Goal: Information Seeking & Learning: Learn about a topic

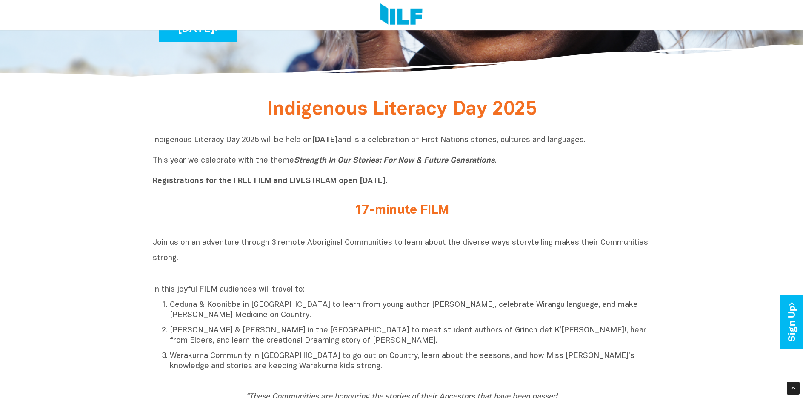
scroll to position [298, 0]
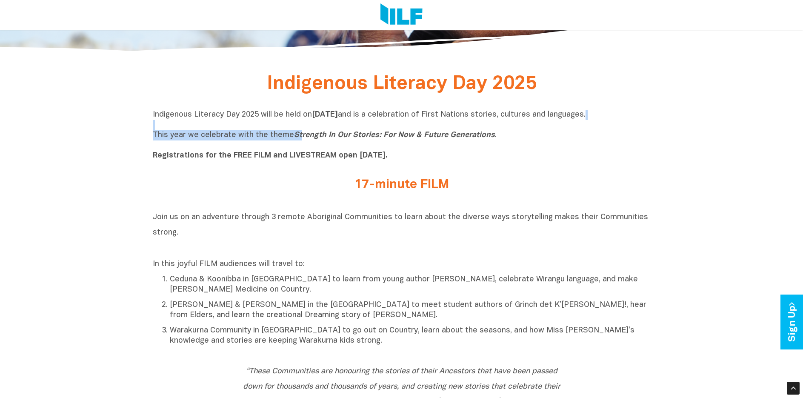
drag, startPoint x: 297, startPoint y: 132, endPoint x: 382, endPoint y: 129, distance: 84.7
click at [382, 129] on p "Indigenous Literacy Day 2025 will be held [DATE][DATE] and is a celebration of …" at bounding box center [402, 135] width 498 height 51
drag, startPoint x: 386, startPoint y: 132, endPoint x: 394, endPoint y: 134, distance: 8.5
click at [387, 132] on icon "Strength In Our Stories: For Now & Future Generations" at bounding box center [394, 134] width 201 height 7
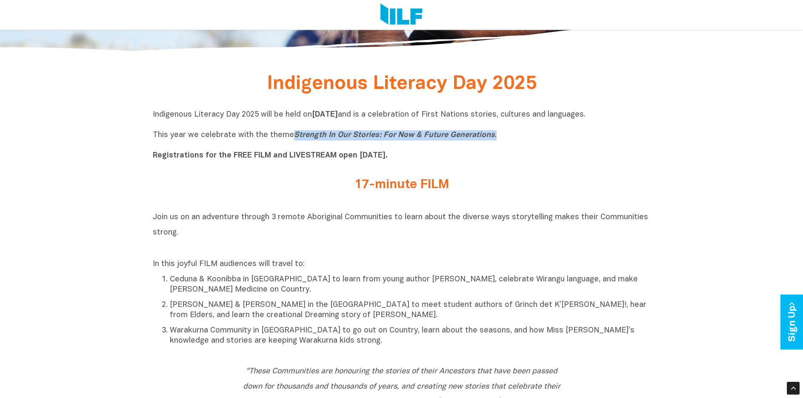
drag, startPoint x: 495, startPoint y: 137, endPoint x: 292, endPoint y: 138, distance: 202.9
click at [292, 138] on p "Indigenous Literacy Day 2025 will be held [DATE][DATE] and is a celebration of …" at bounding box center [402, 135] width 498 height 51
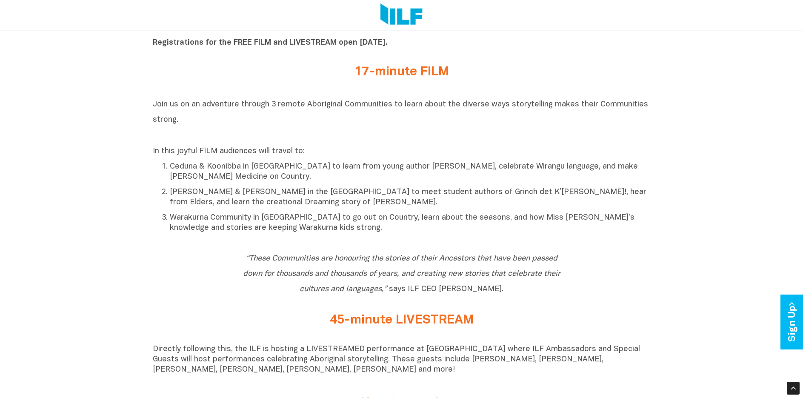
scroll to position [425, 0]
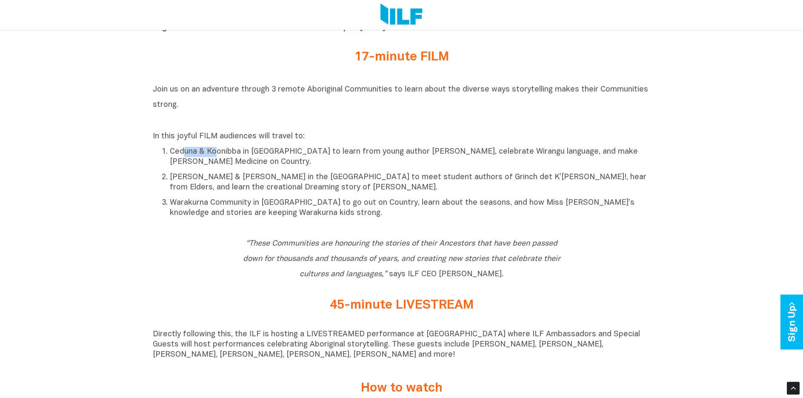
drag, startPoint x: 185, startPoint y: 156, endPoint x: 217, endPoint y: 152, distance: 33.0
click at [217, 152] on p "Ceduna & Koonibba in [GEOGRAPHIC_DATA] to learn from young author [PERSON_NAME]…" at bounding box center [410, 157] width 481 height 20
click at [336, 152] on p "Ceduna & Koonibba in [GEOGRAPHIC_DATA] to learn from young author [PERSON_NAME]…" at bounding box center [410, 157] width 481 height 20
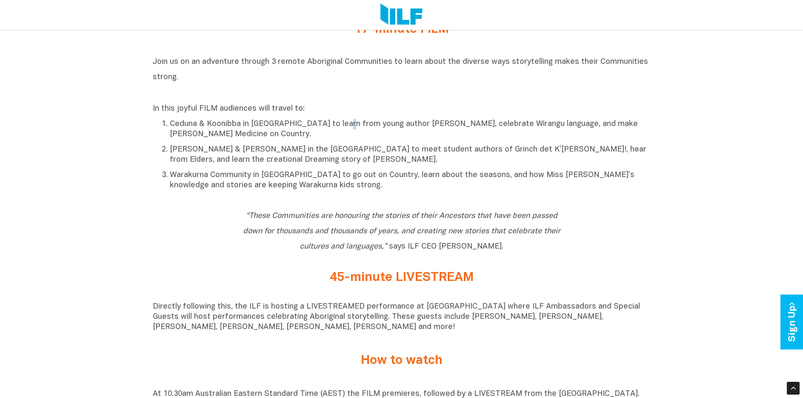
scroll to position [468, 0]
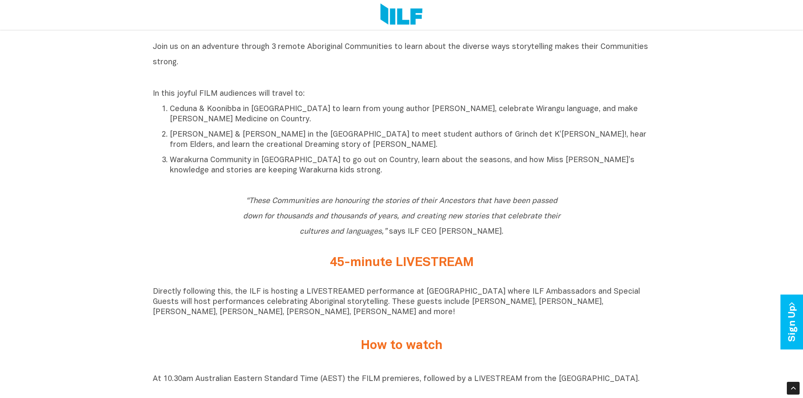
click at [219, 140] on p "[PERSON_NAME] & [PERSON_NAME] in the [GEOGRAPHIC_DATA] to meet student authors …" at bounding box center [410, 140] width 481 height 20
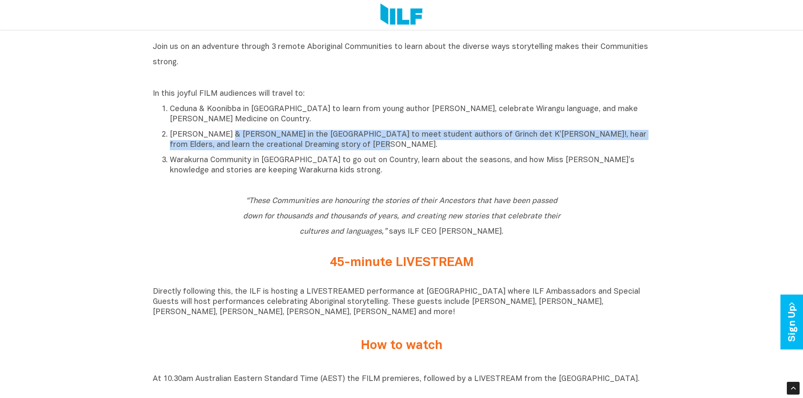
drag, startPoint x: 222, startPoint y: 140, endPoint x: 354, endPoint y: 142, distance: 132.3
click at [354, 142] on p "[PERSON_NAME] & [PERSON_NAME] in the [GEOGRAPHIC_DATA] to meet student authors …" at bounding box center [410, 140] width 481 height 20
click at [371, 143] on p "[PERSON_NAME] & [PERSON_NAME] in the [GEOGRAPHIC_DATA] to meet student authors …" at bounding box center [410, 140] width 481 height 20
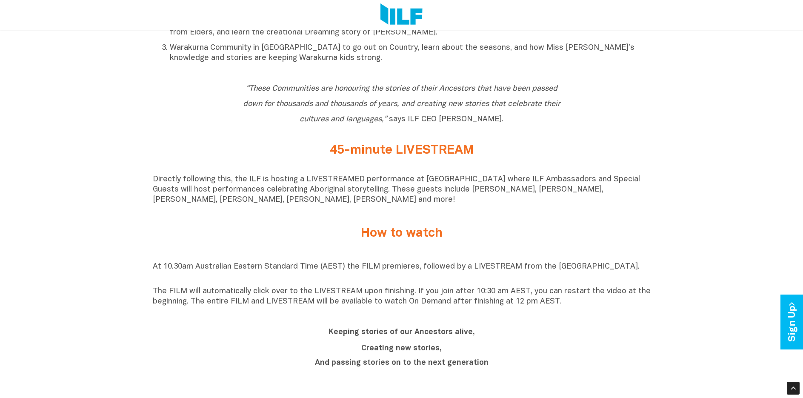
scroll to position [596, 0]
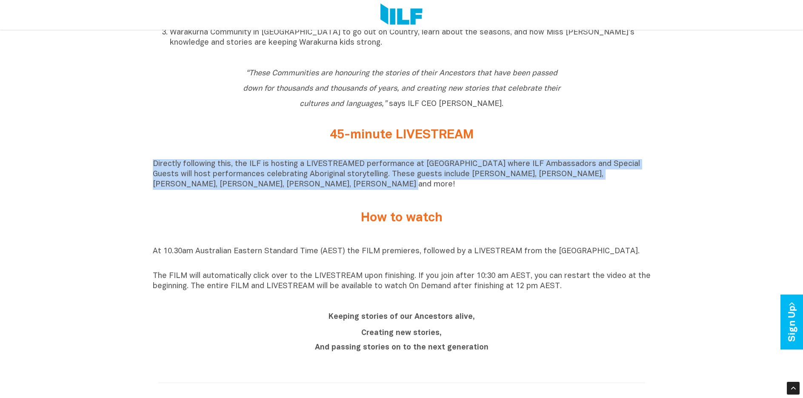
drag, startPoint x: 152, startPoint y: 167, endPoint x: 307, endPoint y: 191, distance: 156.7
click at [307, 191] on div "Indigenous Literacy Day 2025 Indigenous Literacy Day 2025 will be held [DATE][D…" at bounding box center [401, 285] width 803 height 1024
click at [308, 189] on p "Directly following this, the ILF is hosting a LIVESTREAMED performance at [GEOG…" at bounding box center [402, 174] width 498 height 31
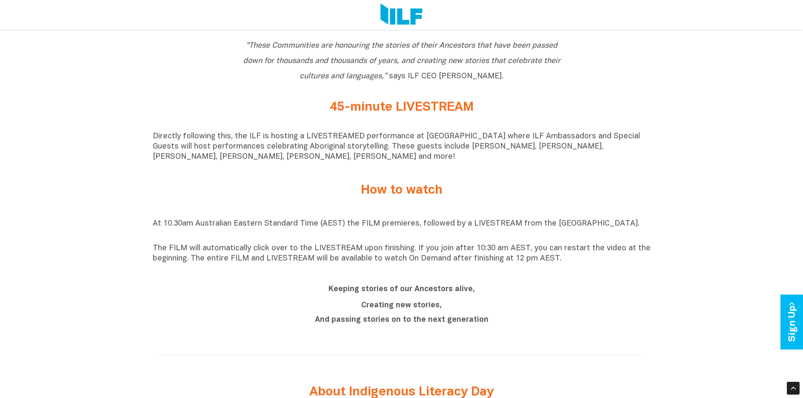
scroll to position [638, 0]
